Goal: Transaction & Acquisition: Book appointment/travel/reservation

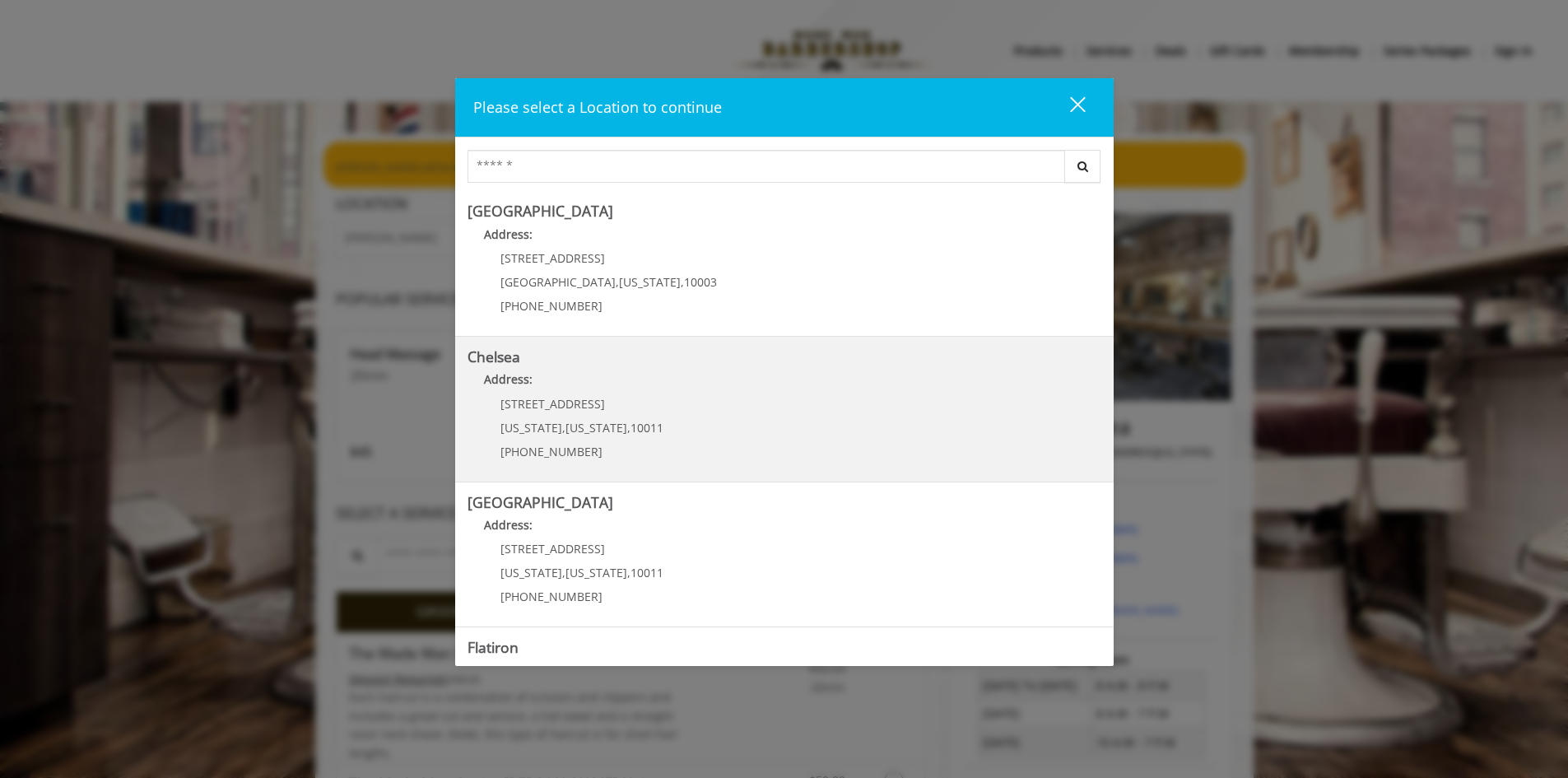
click at [566, 402] on span "[STREET_ADDRESS]" at bounding box center [553, 403] width 104 height 16
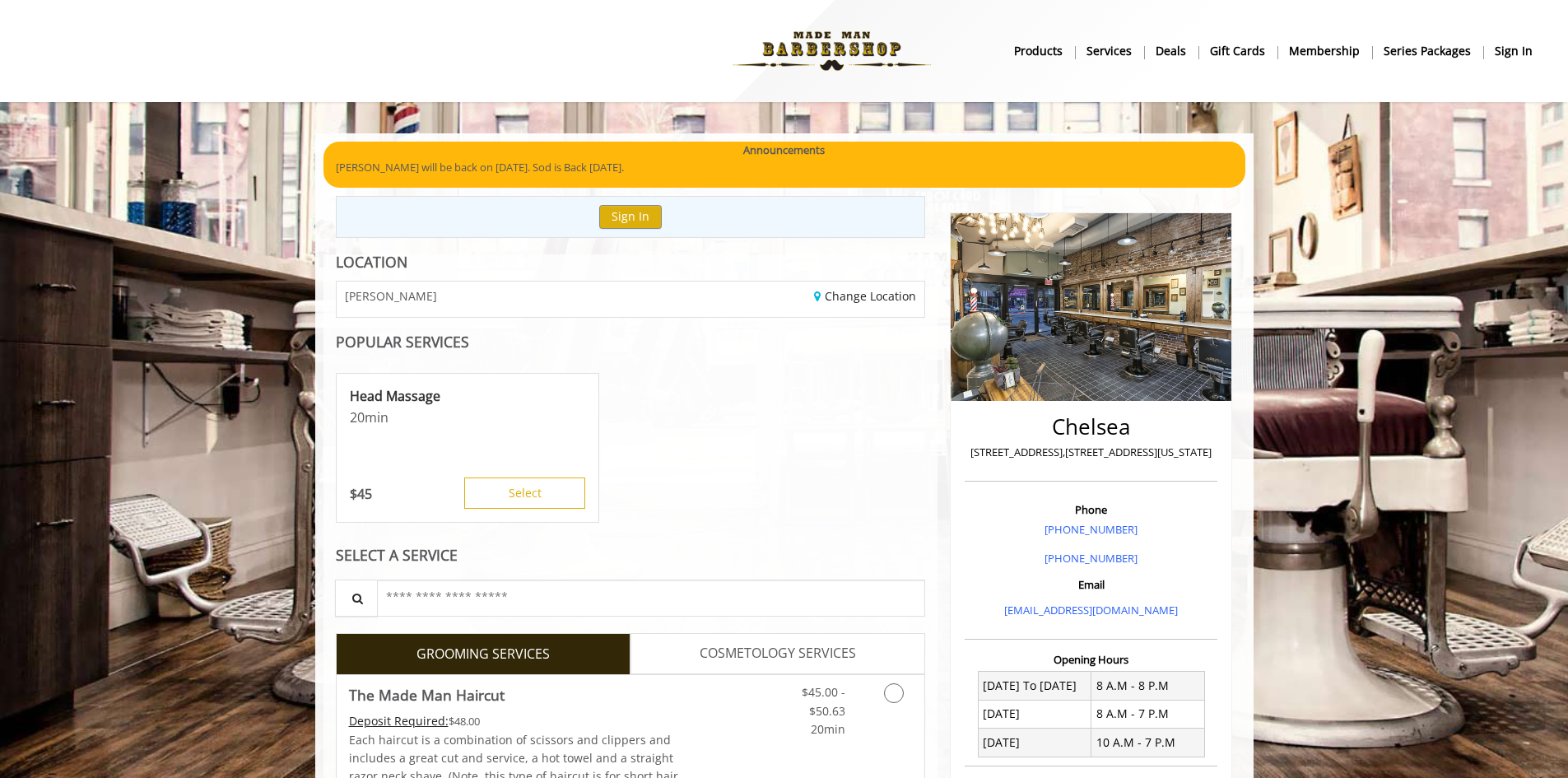
scroll to position [165, 0]
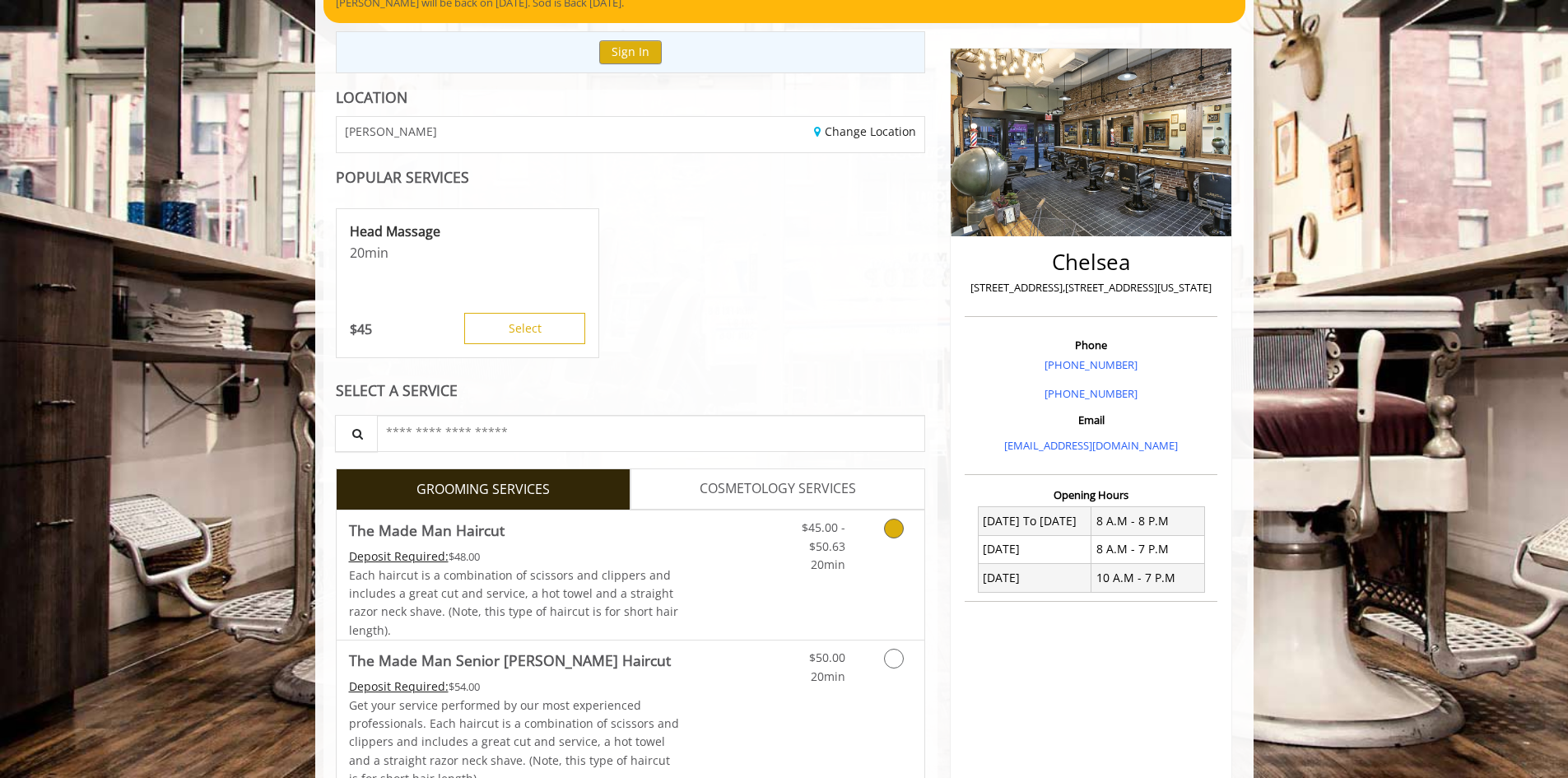
click at [896, 537] on icon "Grooming services" at bounding box center [894, 528] width 20 height 20
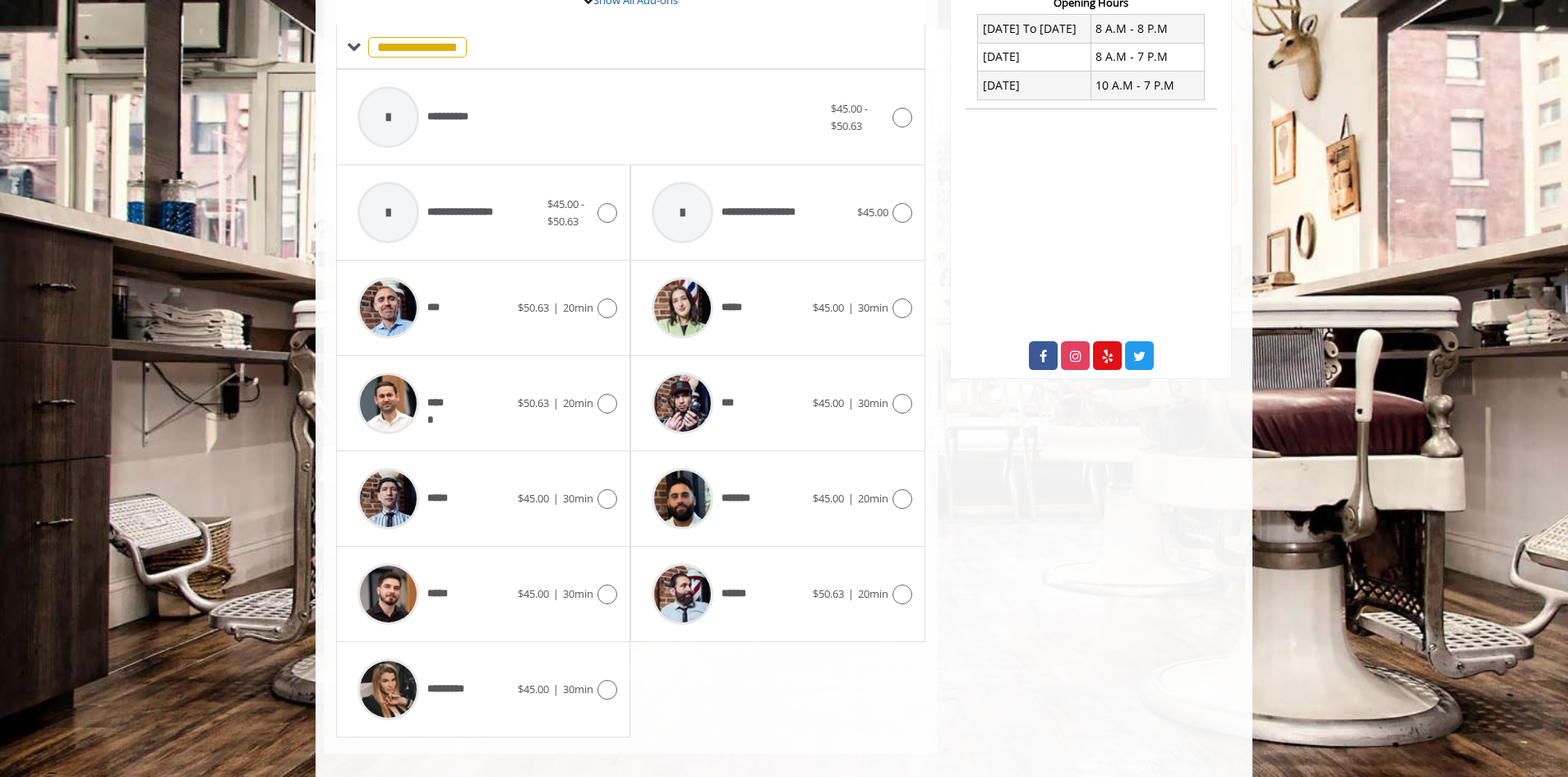
scroll to position [660, 0]
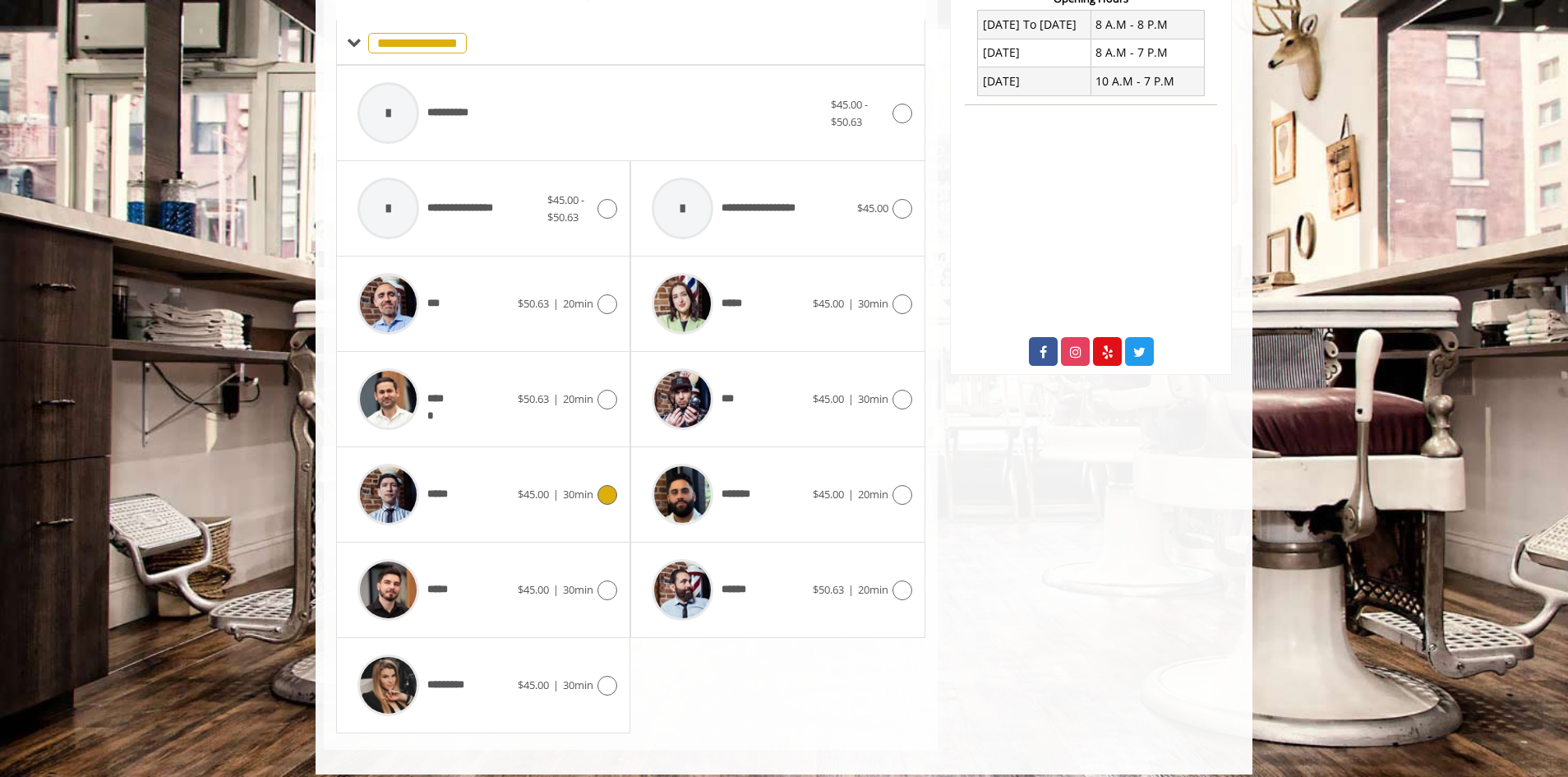
click at [613, 499] on icon at bounding box center [608, 495] width 20 height 20
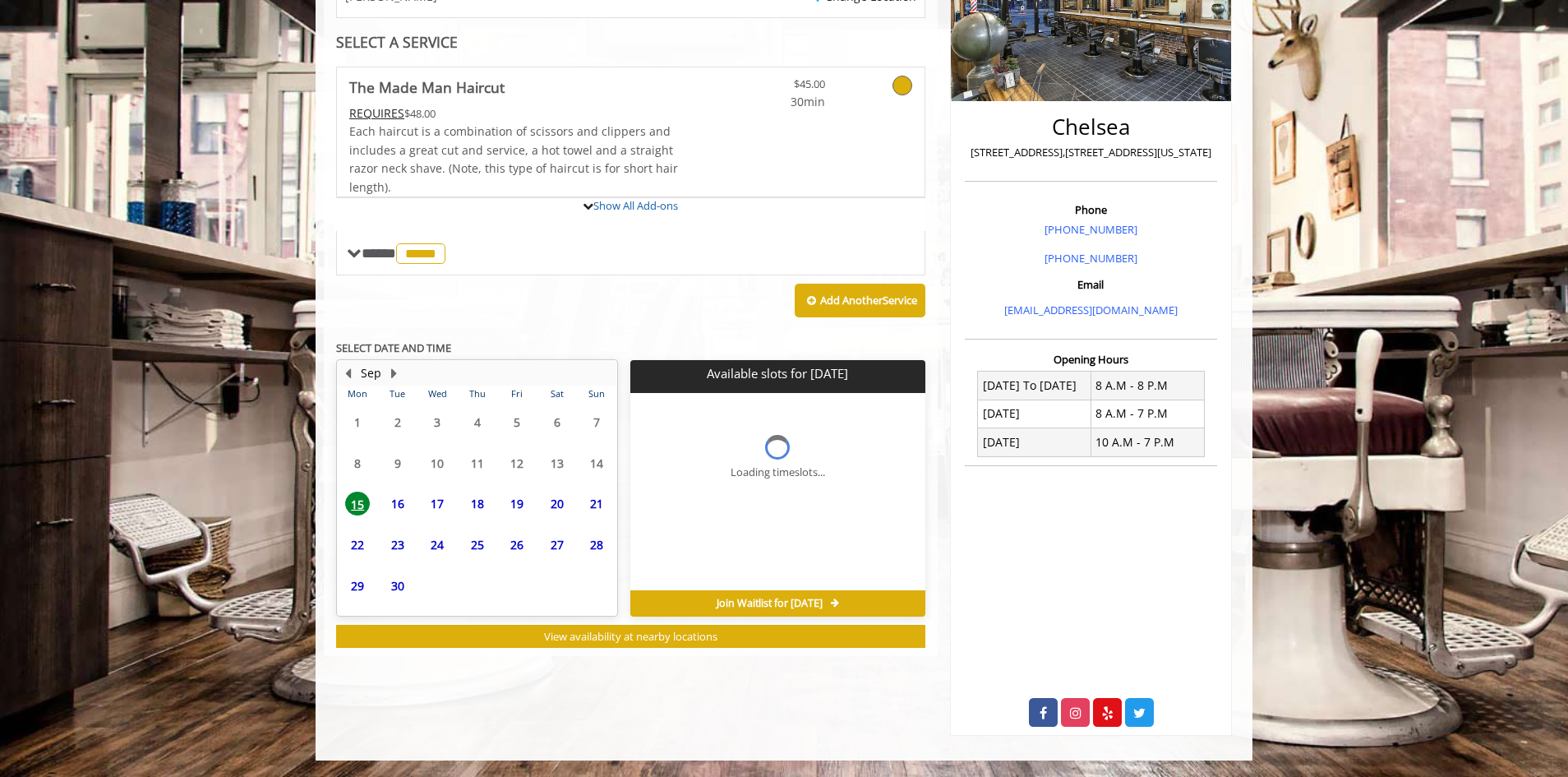
scroll to position [395, 0]
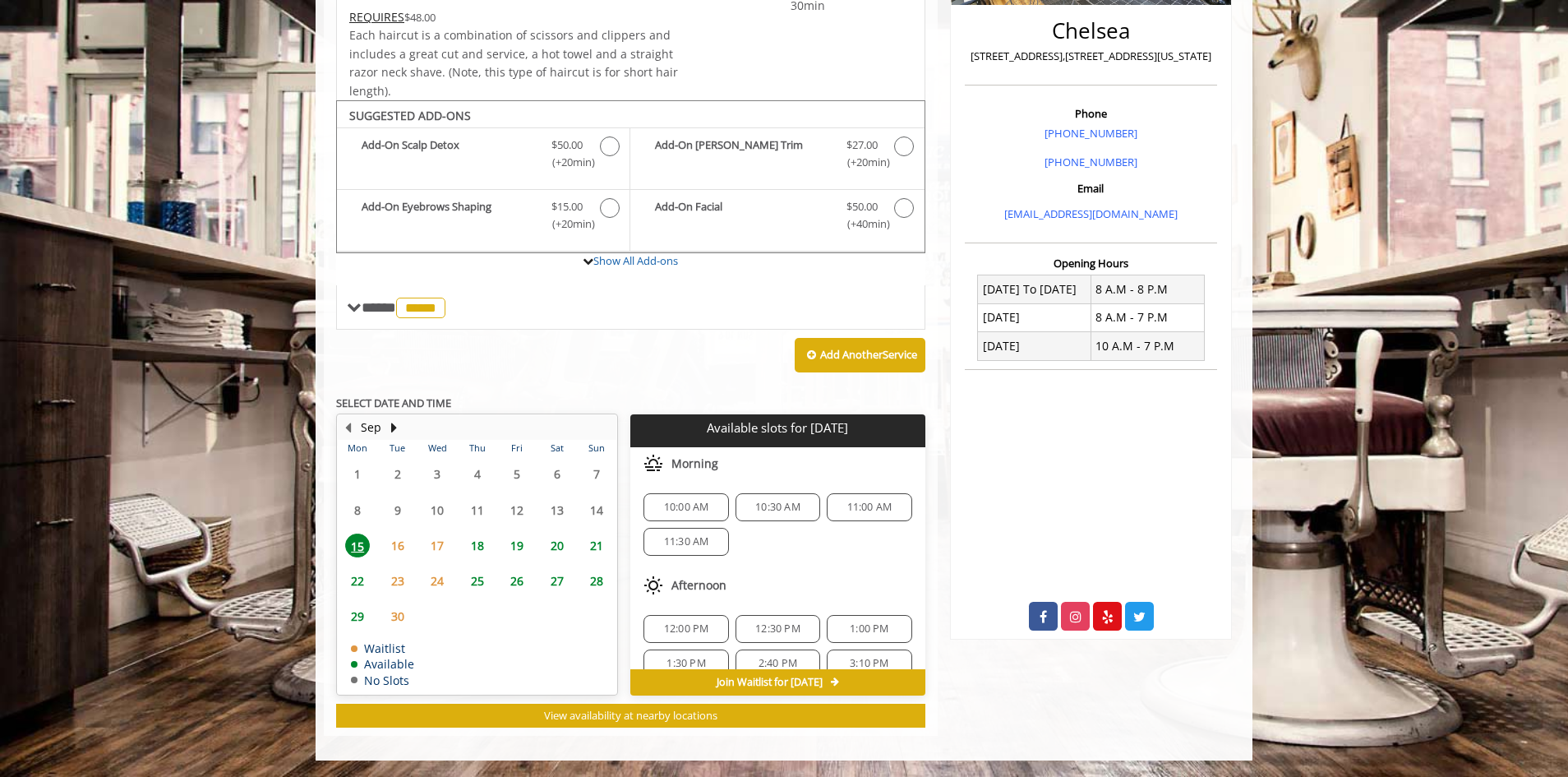
click at [559, 548] on span "20" at bounding box center [557, 545] width 25 height 24
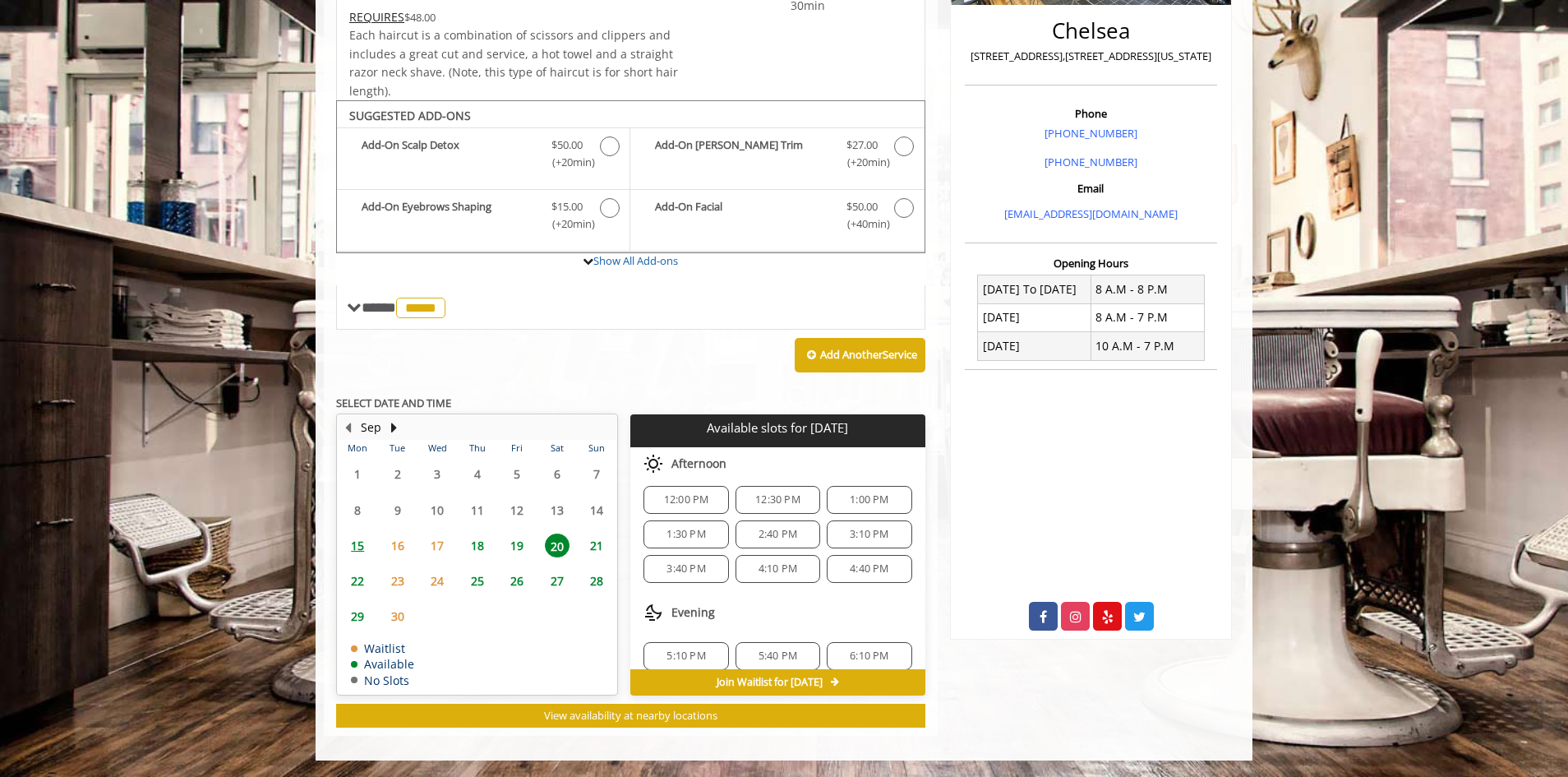
scroll to position [165, 0]
click at [770, 504] on span "12:30 PM" at bounding box center [777, 499] width 46 height 13
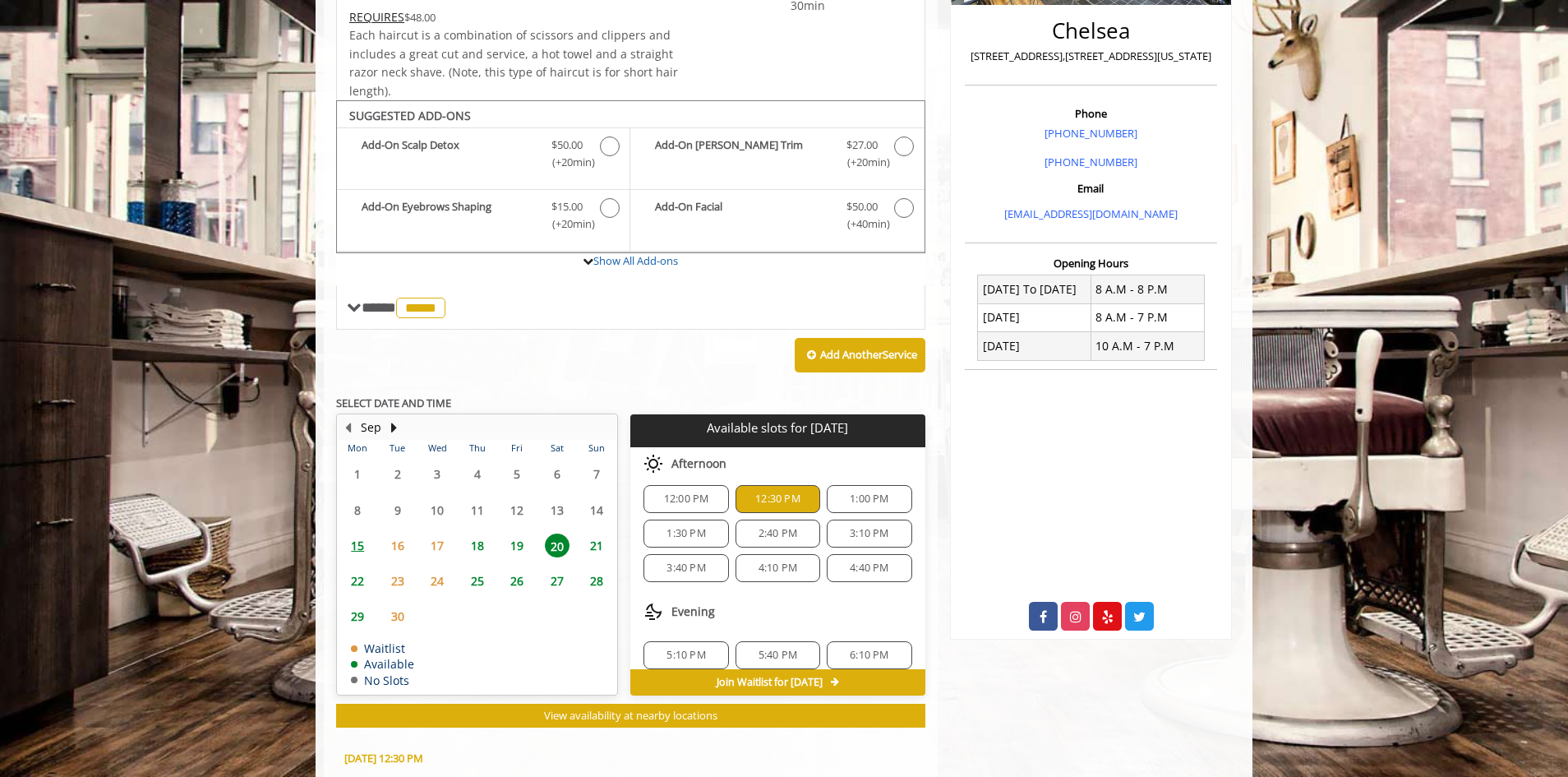
scroll to position [693, 0]
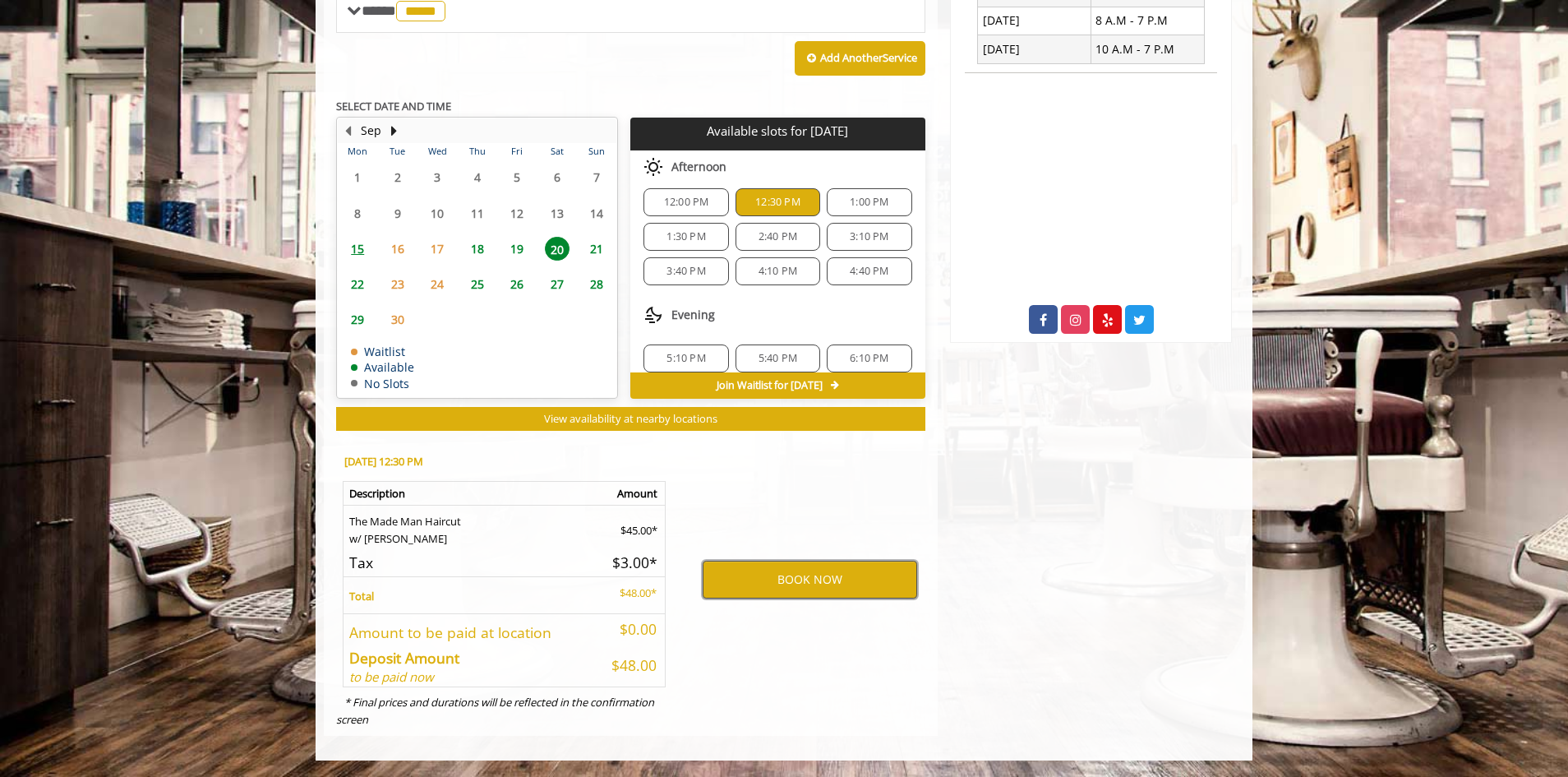
click at [767, 586] on button "BOOK NOW" at bounding box center [810, 580] width 214 height 38
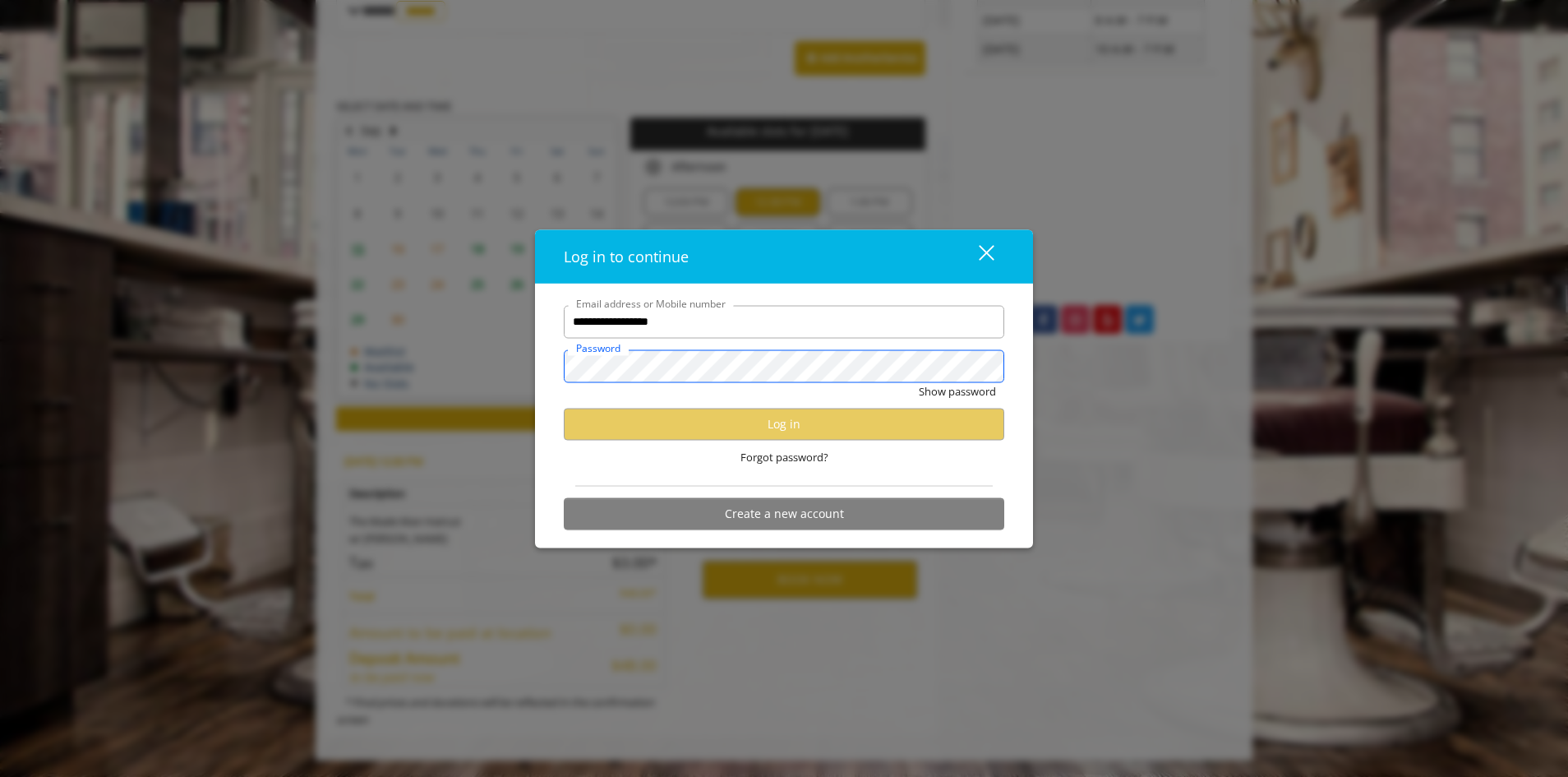
scroll to position [0, 0]
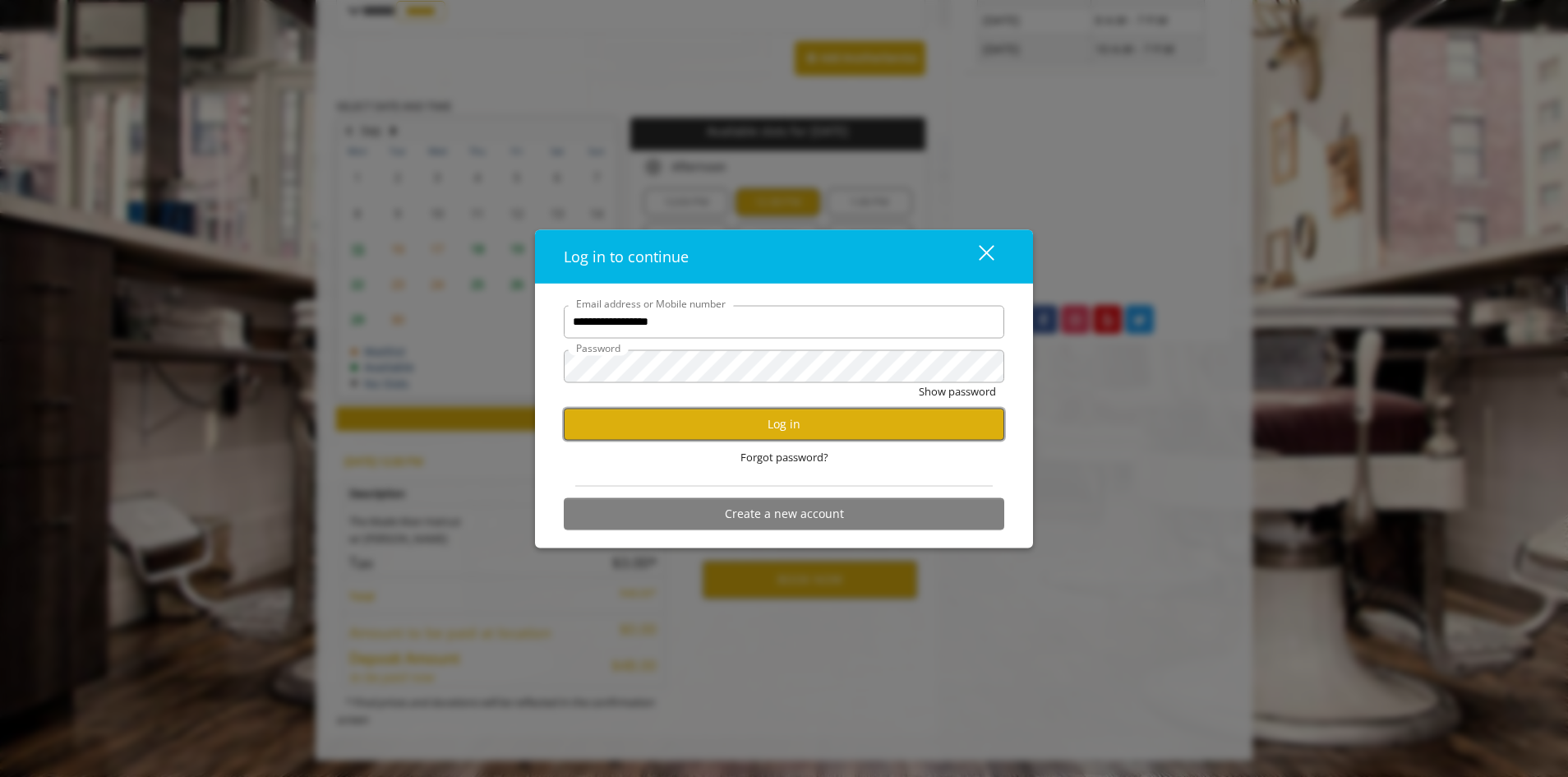
click at [750, 429] on button "Log in" at bounding box center [784, 423] width 440 height 32
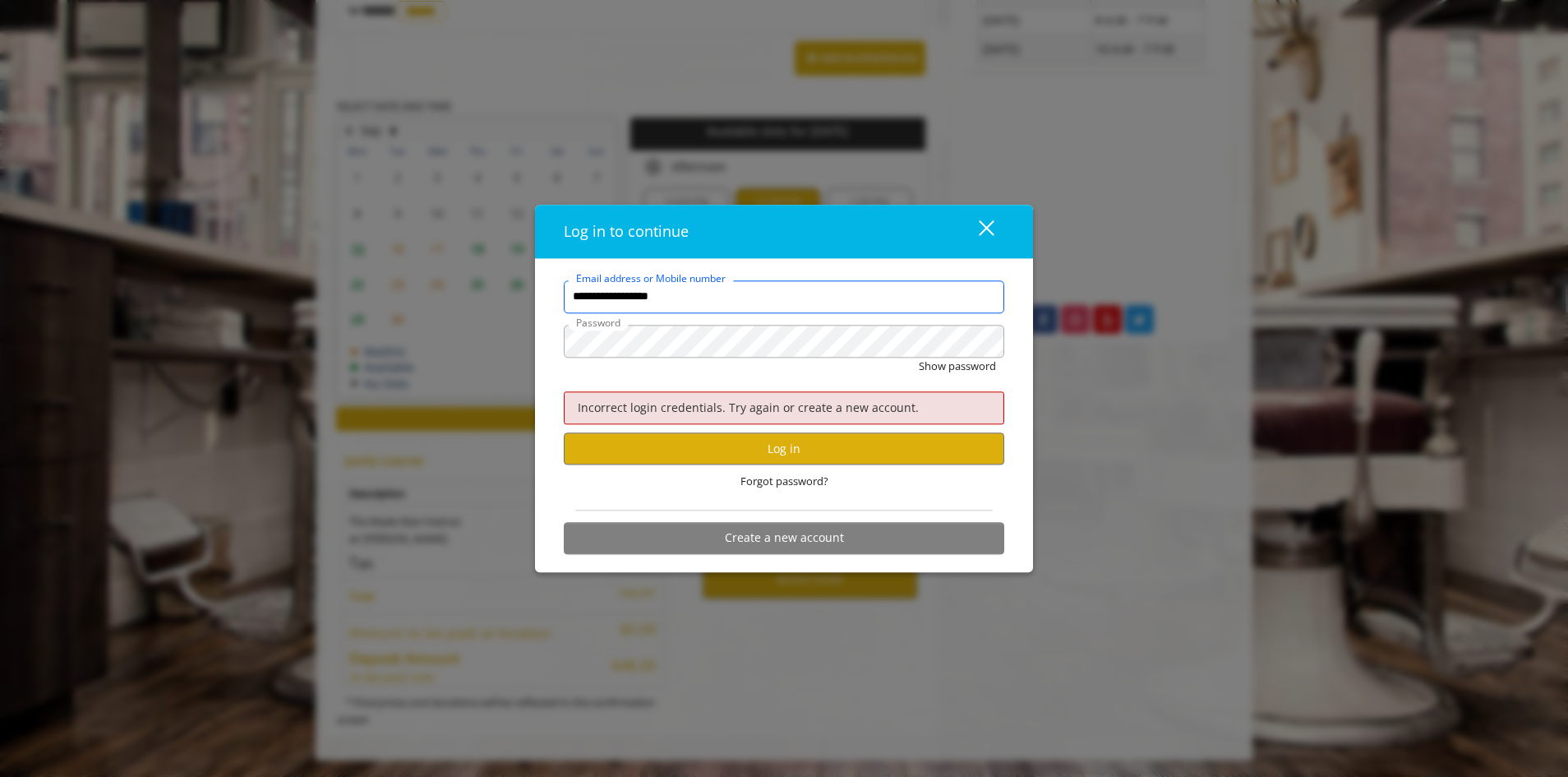
click at [594, 297] on input "**********" at bounding box center [784, 297] width 440 height 33
type input "**********"
click at [716, 459] on button "Log in" at bounding box center [784, 448] width 440 height 32
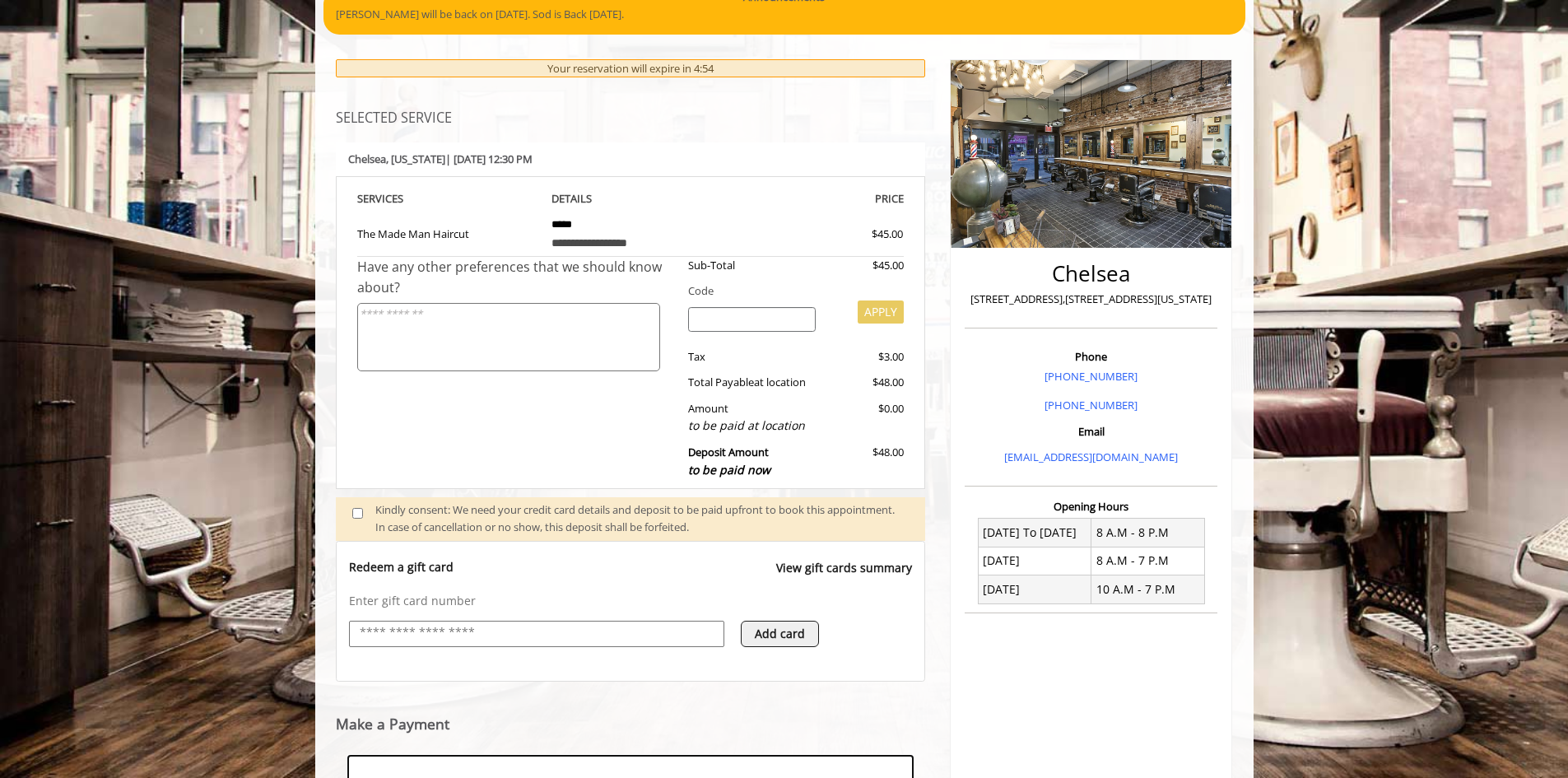
scroll to position [405, 0]
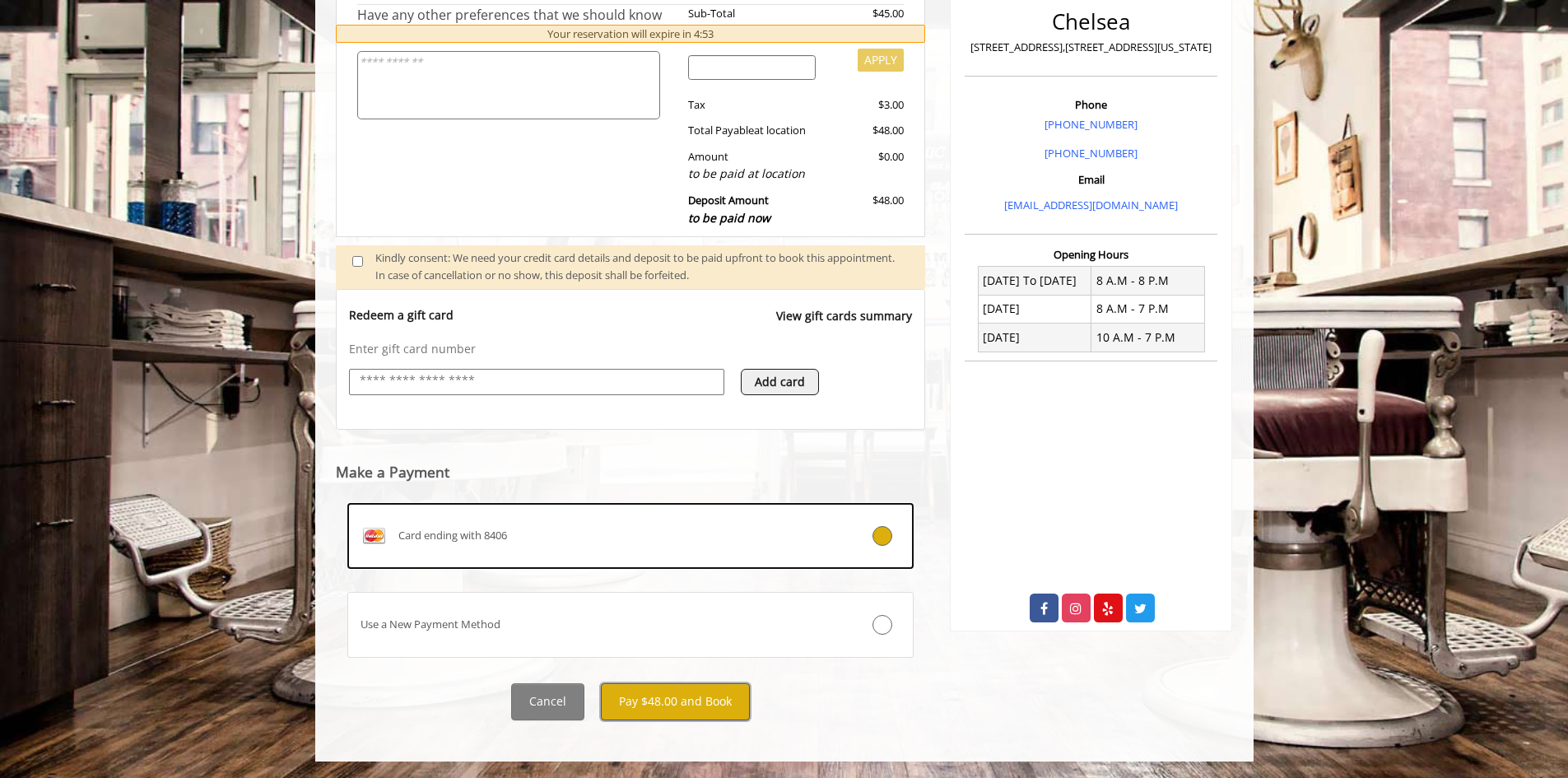
click at [689, 694] on button "Pay $48.00 and Book" at bounding box center [676, 702] width 149 height 37
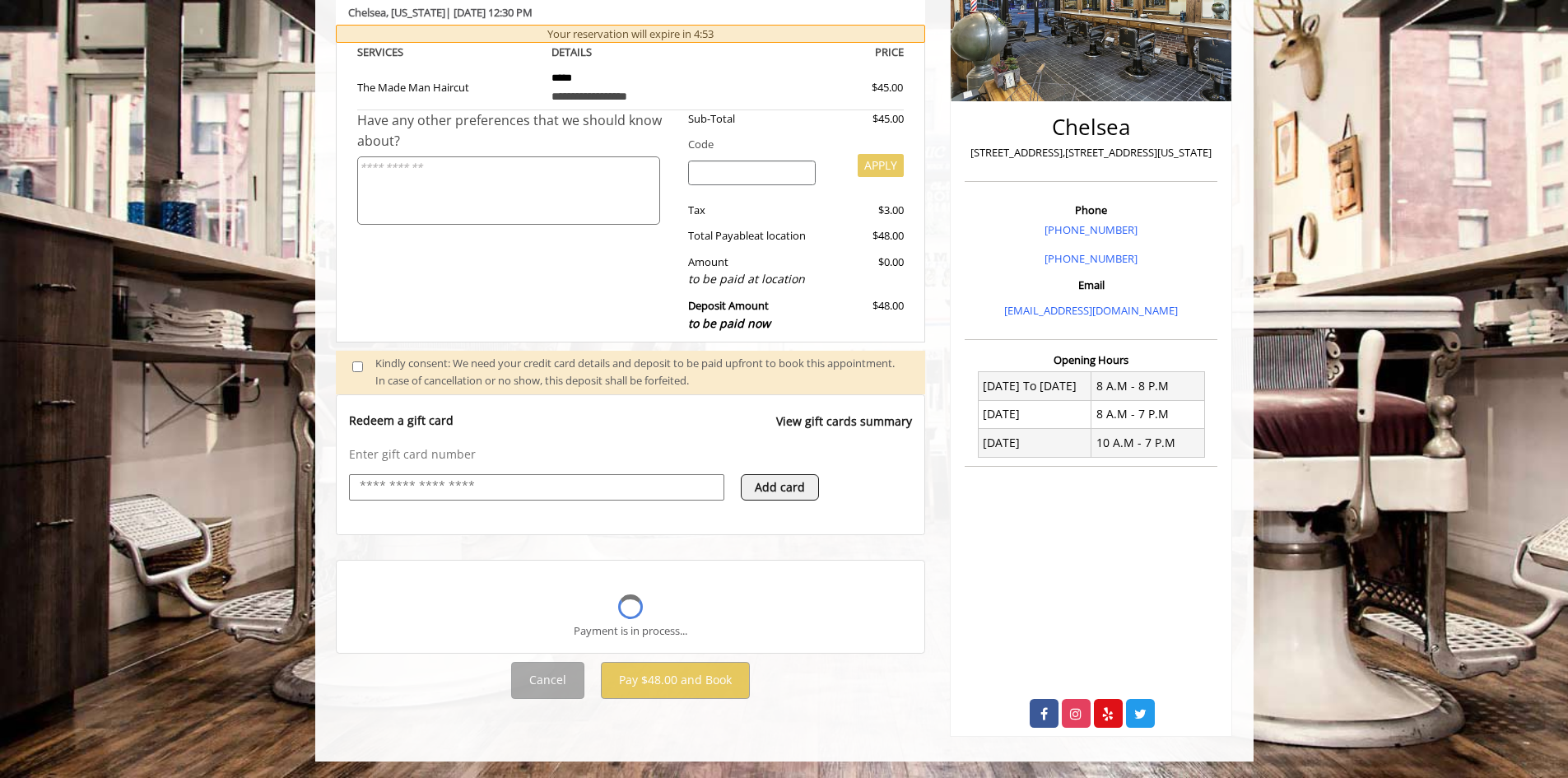
scroll to position [299, 0]
